Goal: Task Accomplishment & Management: Manage account settings

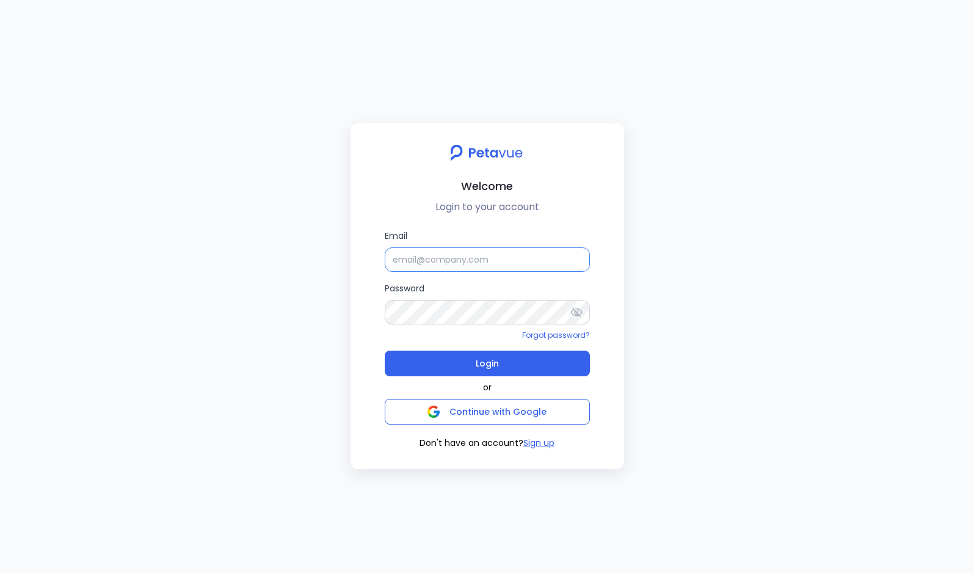
click at [479, 252] on input "Email" at bounding box center [487, 259] width 205 height 24
type input "[EMAIL_ADDRESS][DOMAIN_NAME]"
click at [385, 351] on button "Login" at bounding box center [487, 364] width 205 height 26
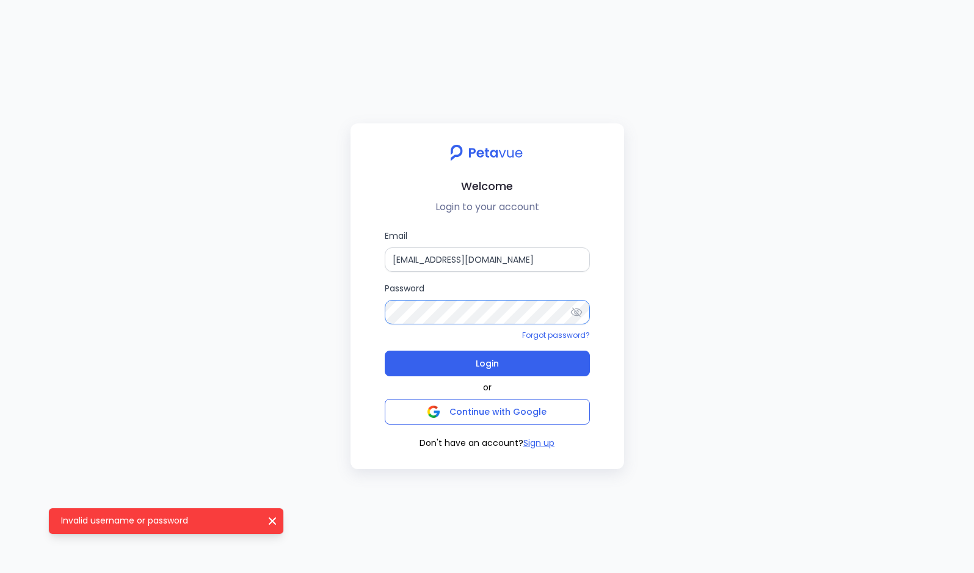
click at [385, 351] on button "Login" at bounding box center [487, 364] width 205 height 26
